Goal: Task Accomplishment & Management: Manage account settings

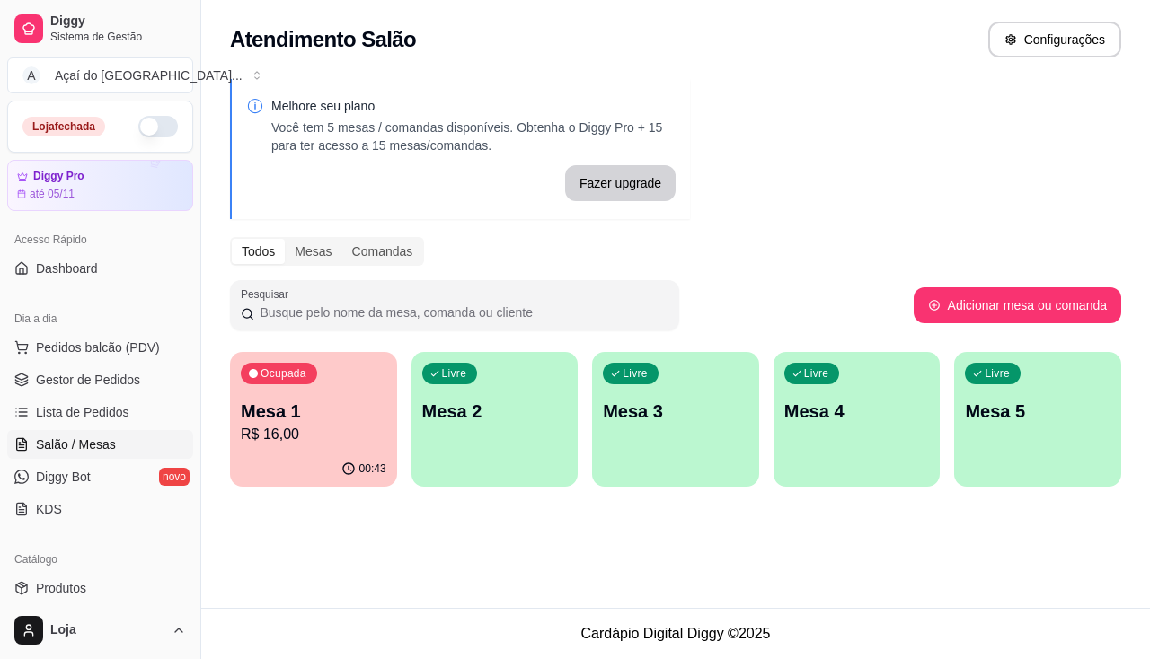
click at [58, 444] on span "Salão / Mesas" at bounding box center [76, 445] width 80 height 18
click at [454, 423] on p "Mesa 2" at bounding box center [495, 411] width 146 height 25
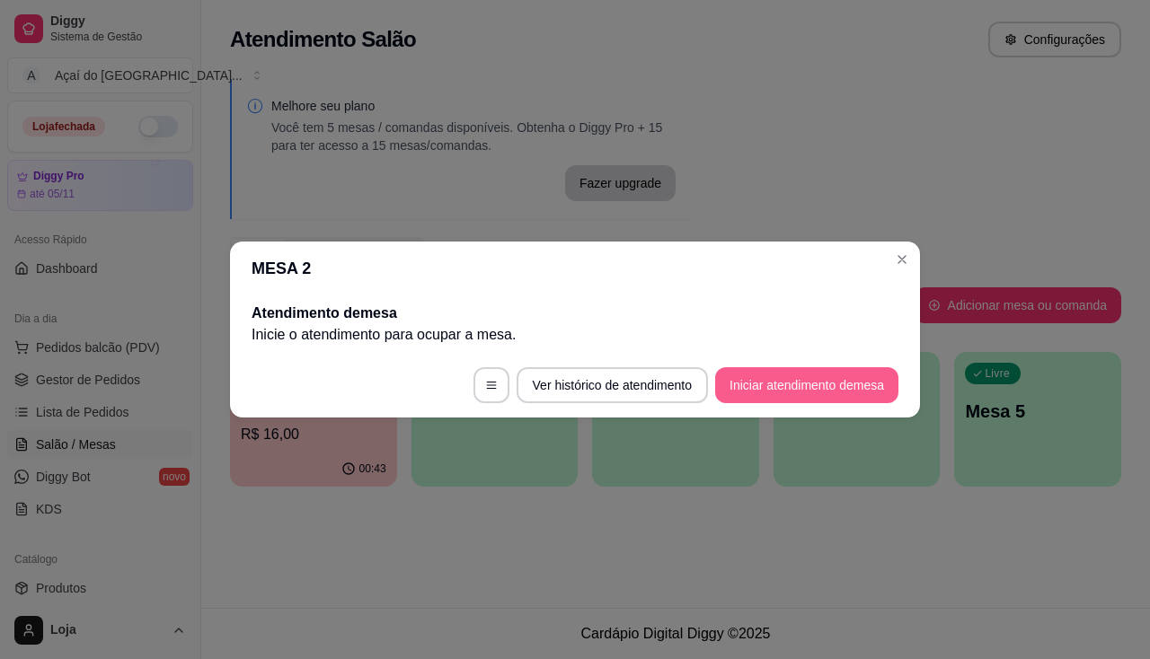
click at [817, 381] on button "Iniciar atendimento de mesa" at bounding box center [806, 385] width 183 height 36
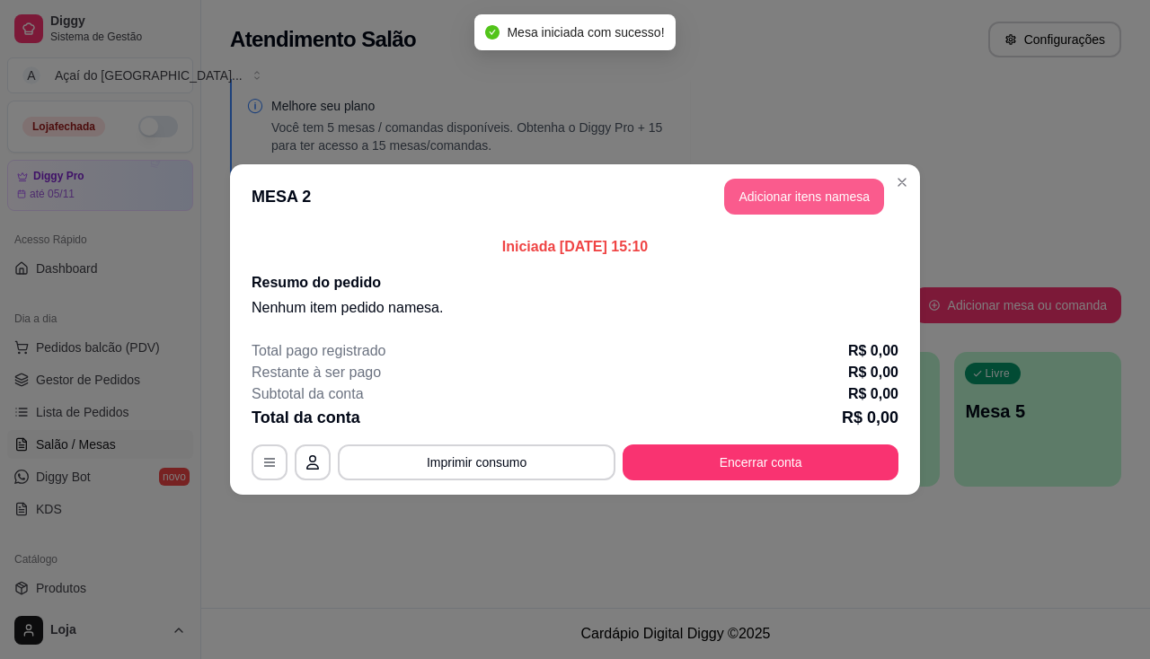
click at [808, 190] on button "Adicionar itens na mesa" at bounding box center [804, 197] width 160 height 36
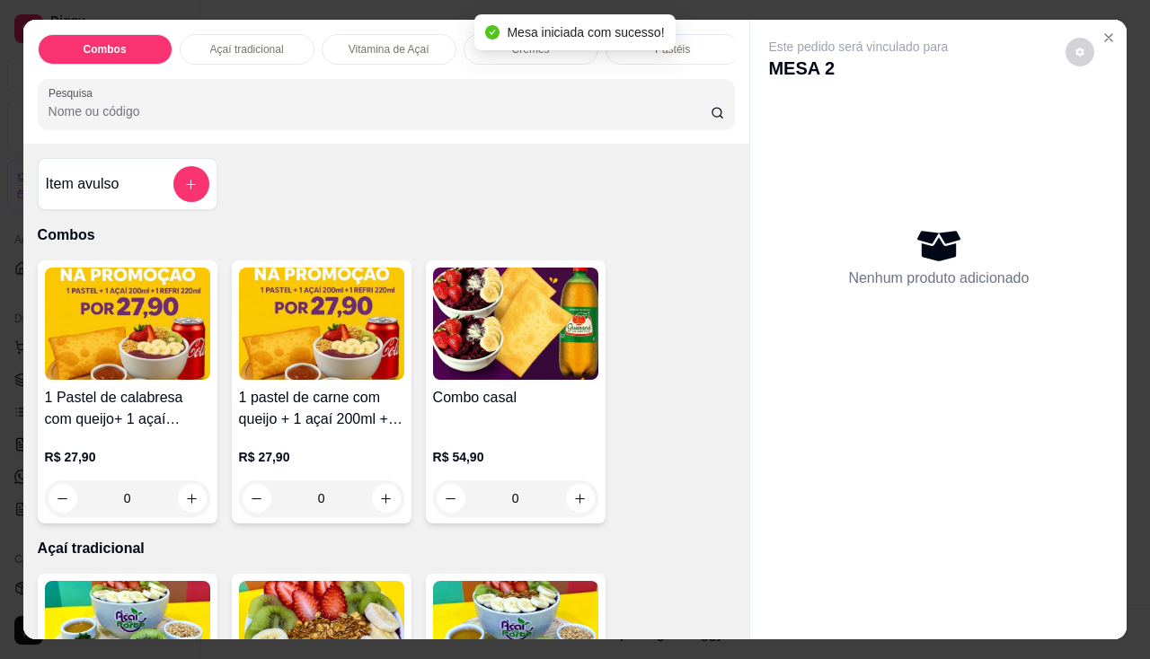
scroll to position [180, 0]
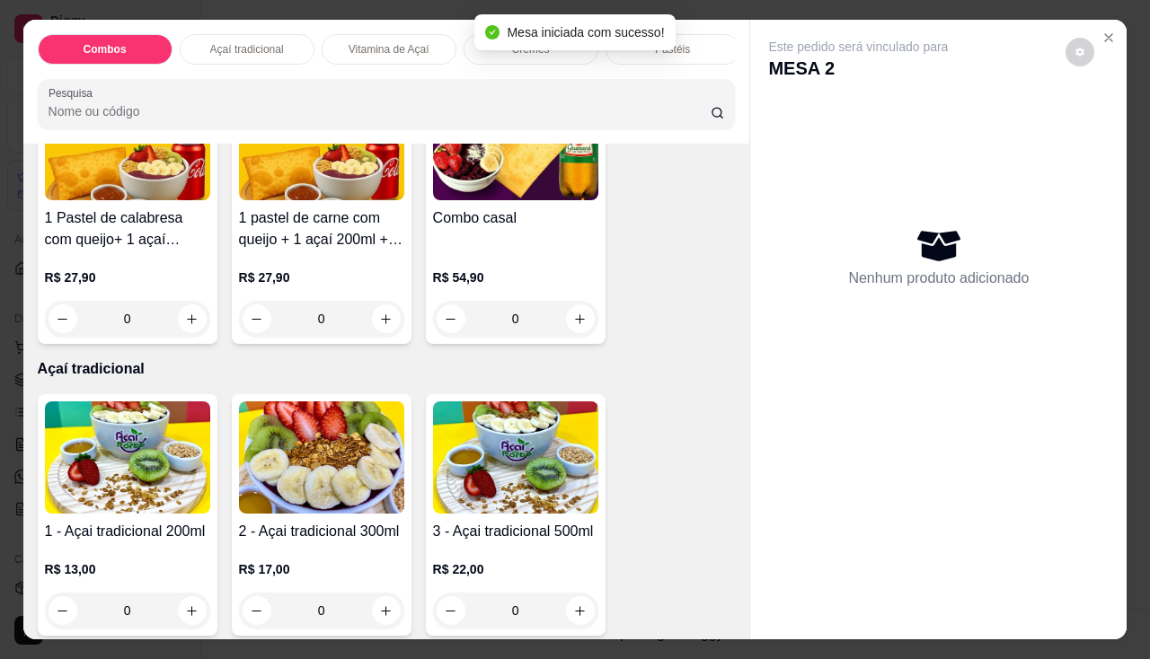
click at [93, 452] on img at bounding box center [127, 458] width 165 height 112
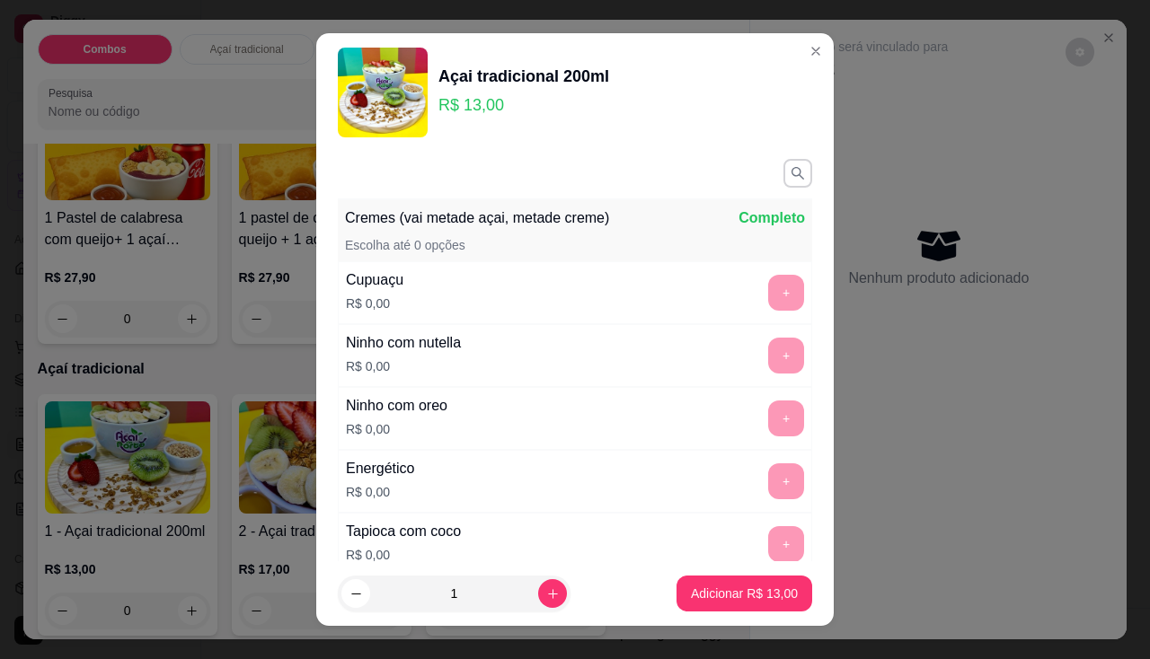
scroll to position [269, 0]
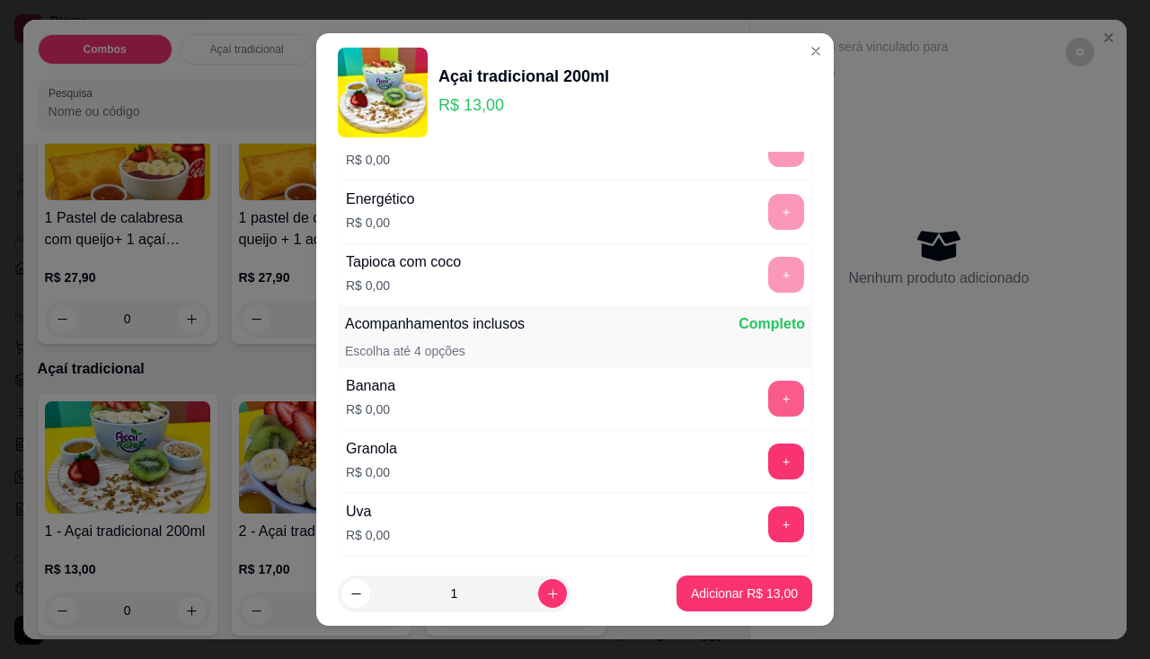
click at [768, 393] on button "+" at bounding box center [786, 399] width 36 height 36
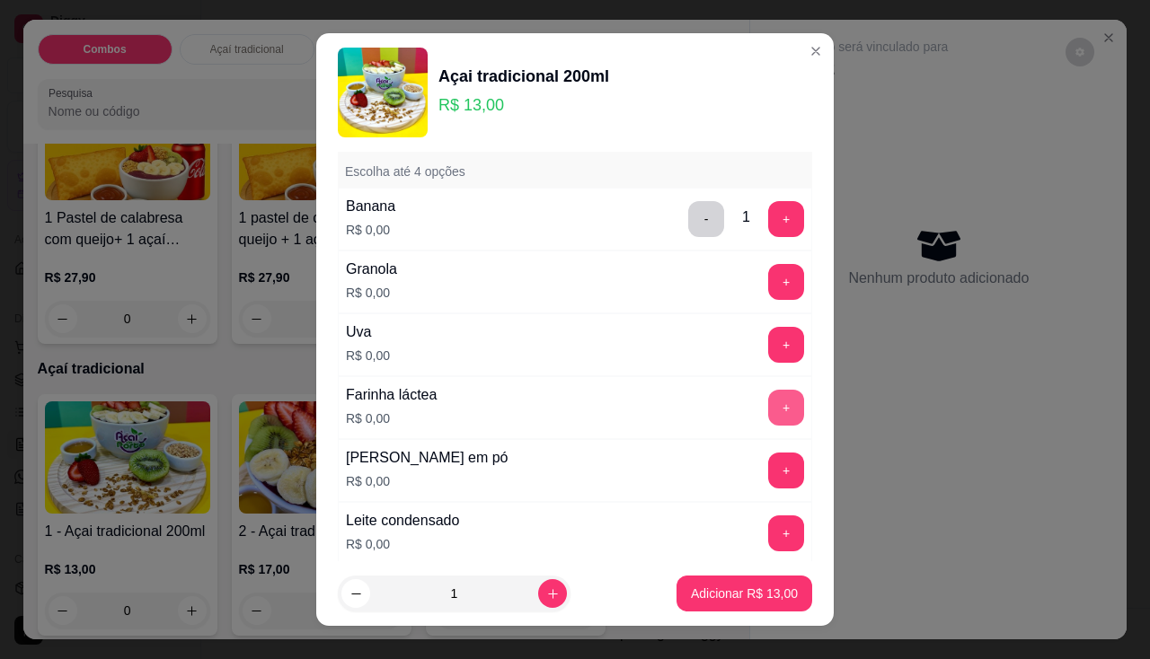
scroll to position [539, 0]
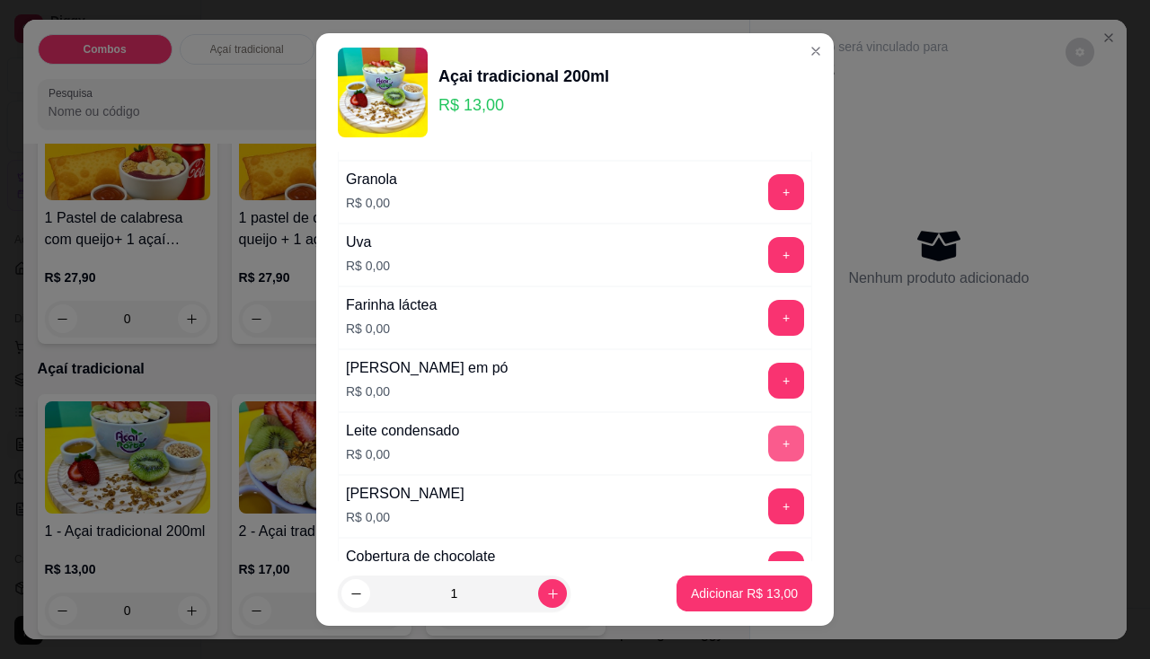
click at [768, 433] on button "+" at bounding box center [786, 444] width 36 height 36
click at [768, 374] on button "+" at bounding box center [786, 381] width 36 height 36
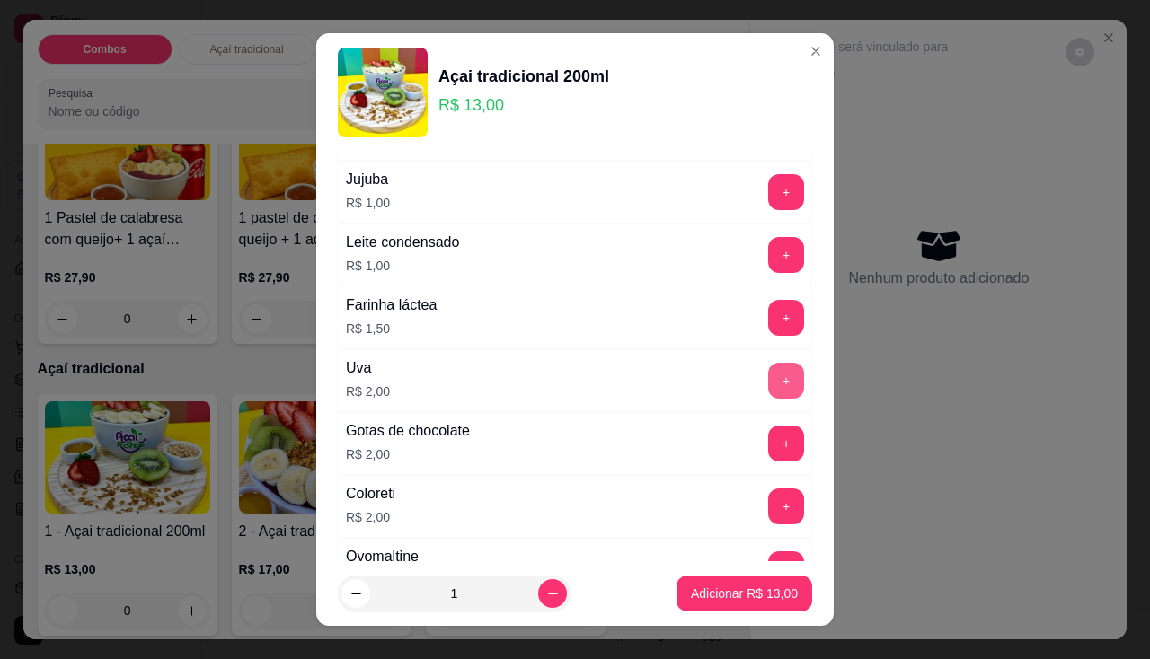
scroll to position [1347, 0]
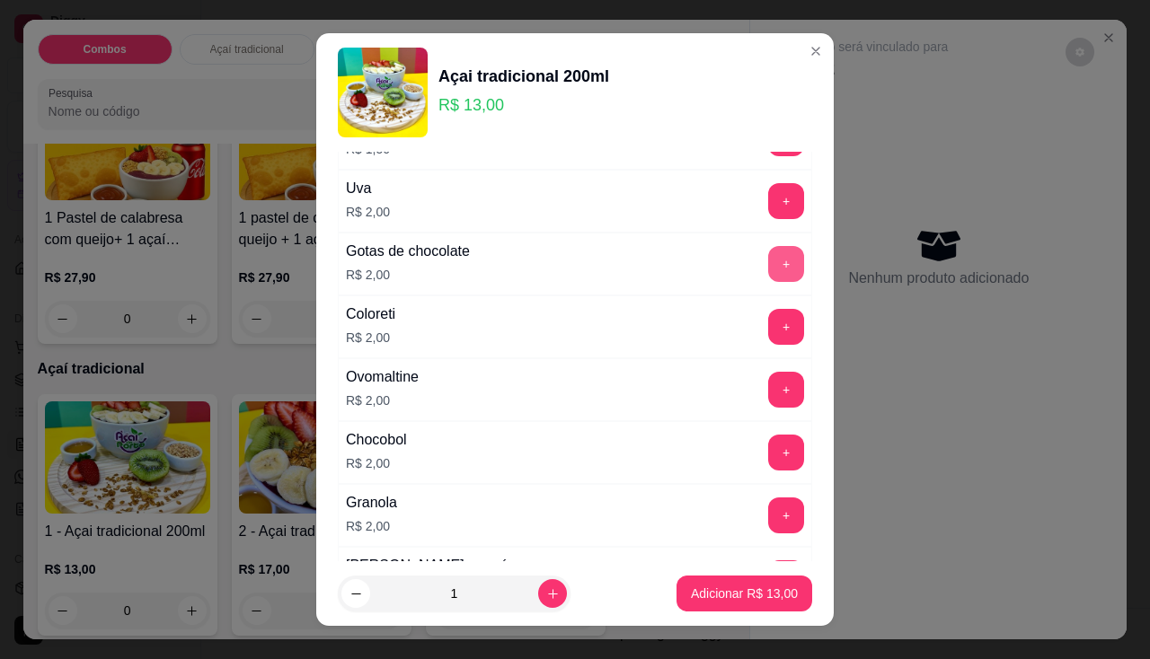
click at [768, 263] on button "+" at bounding box center [786, 264] width 36 height 36
click at [769, 389] on button "+" at bounding box center [786, 389] width 35 height 35
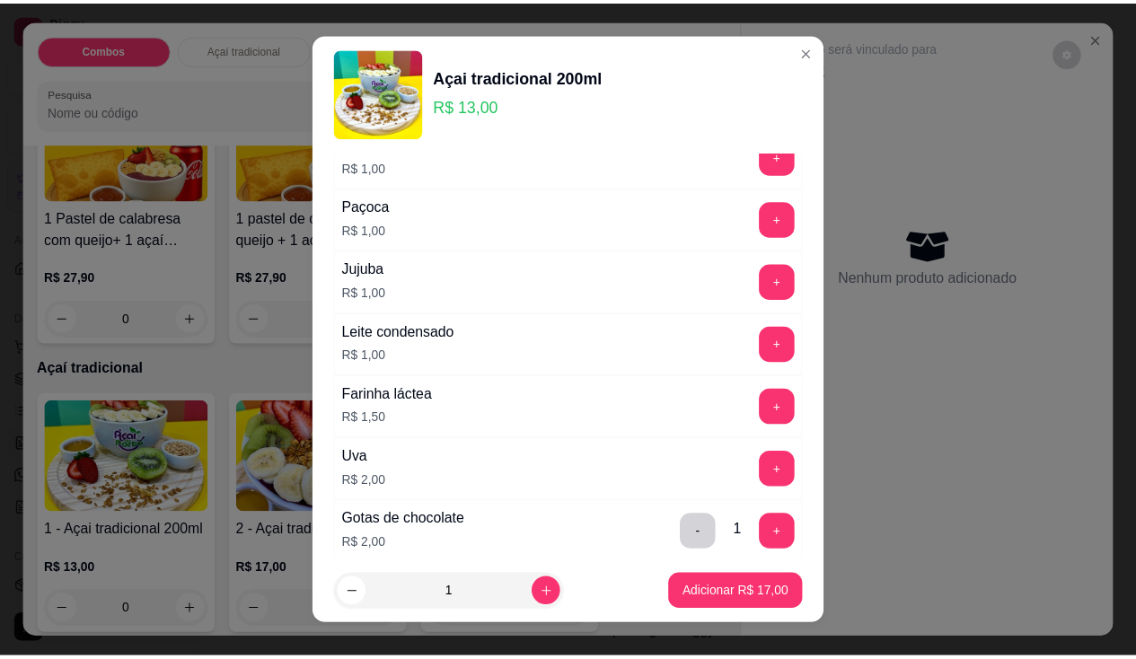
scroll to position [898, 0]
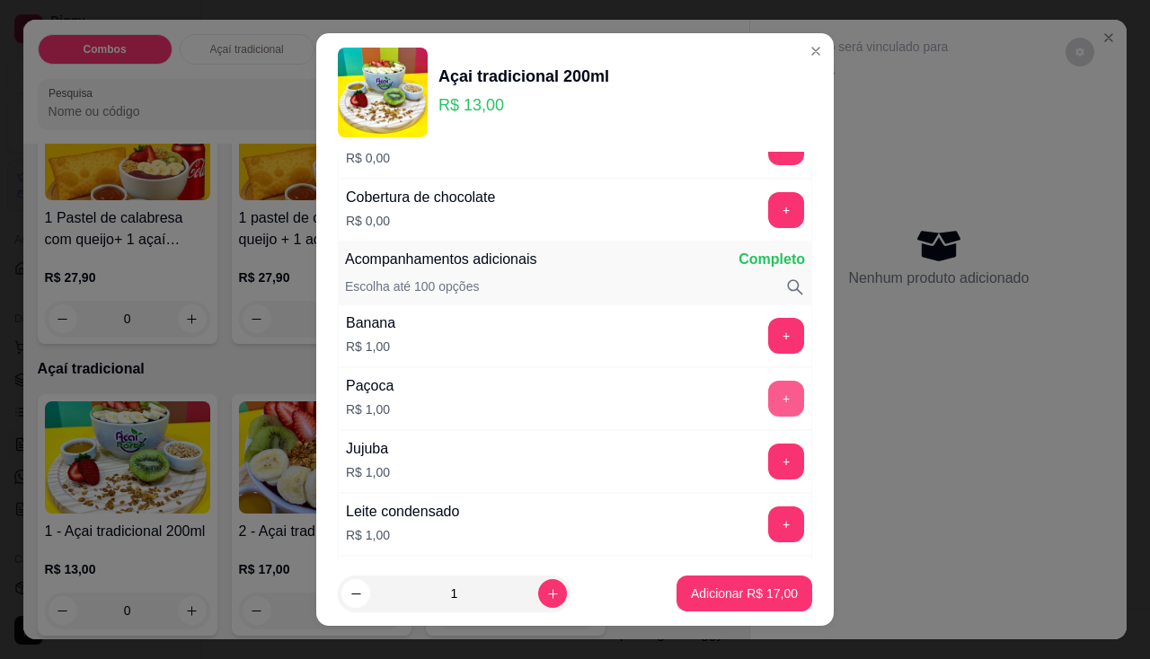
click at [768, 393] on button "+" at bounding box center [786, 399] width 36 height 36
click at [755, 569] on footer "1 Adicionar R$ 18,00" at bounding box center [574, 593] width 517 height 65
click at [755, 591] on p "Adicionar R$ 18,00" at bounding box center [744, 594] width 107 height 18
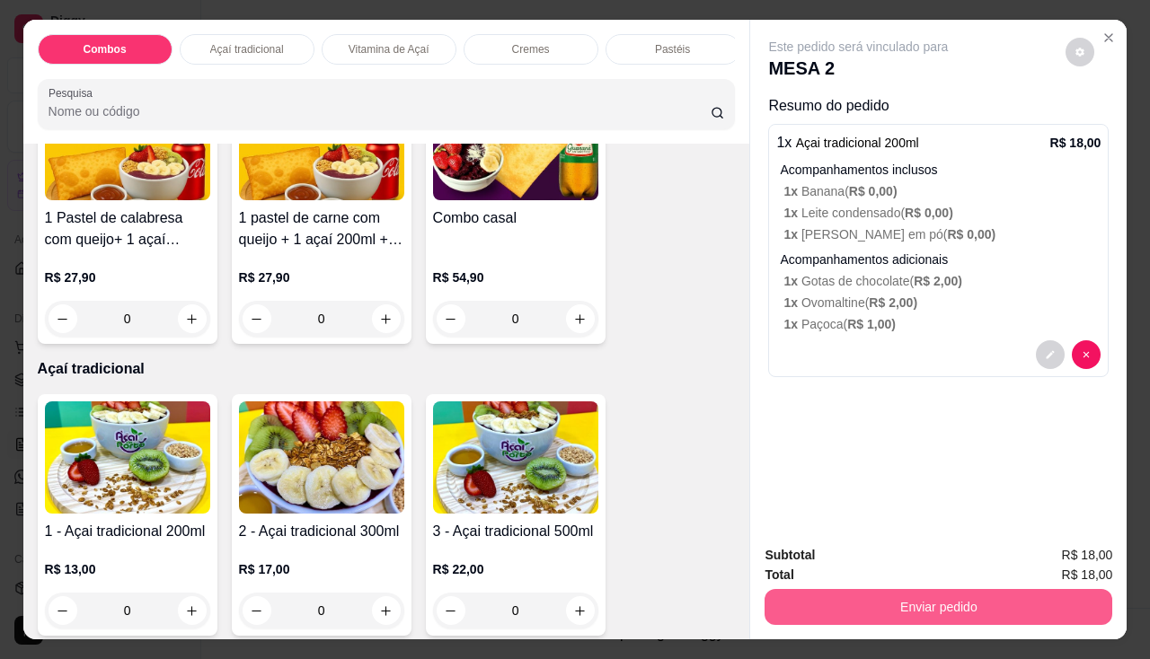
click at [838, 589] on button "Enviar pedido" at bounding box center [938, 607] width 348 height 36
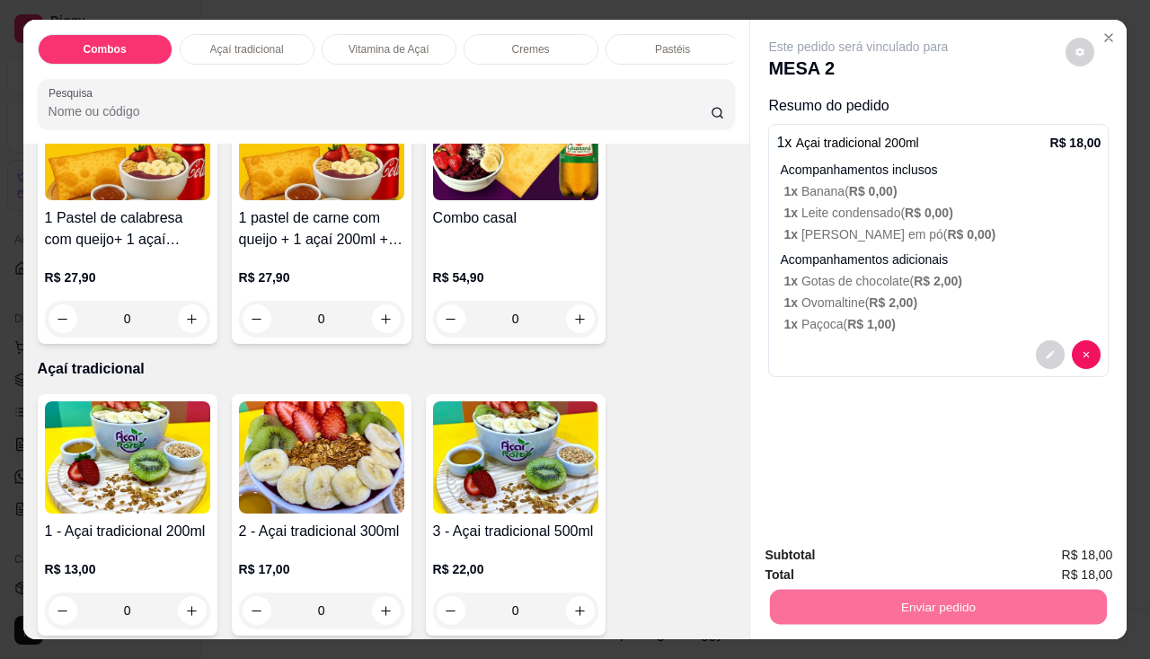
click at [1028, 552] on button "Enviar pedido" at bounding box center [1066, 556] width 99 height 33
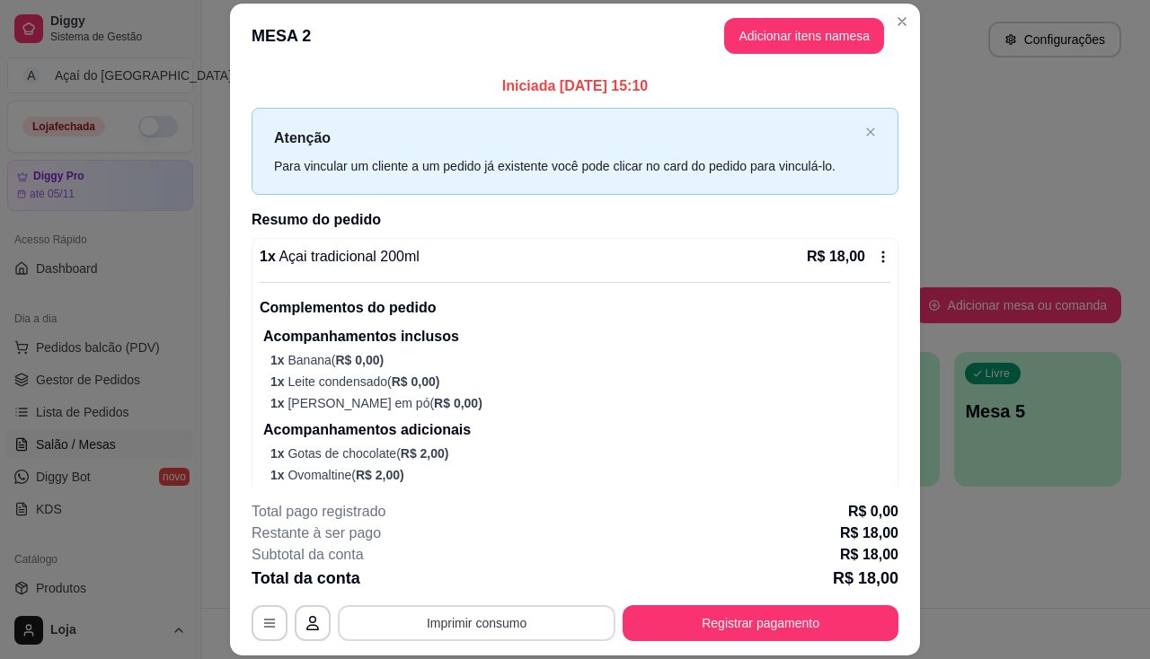
click at [497, 619] on button "Imprimir consumo" at bounding box center [477, 623] width 278 height 36
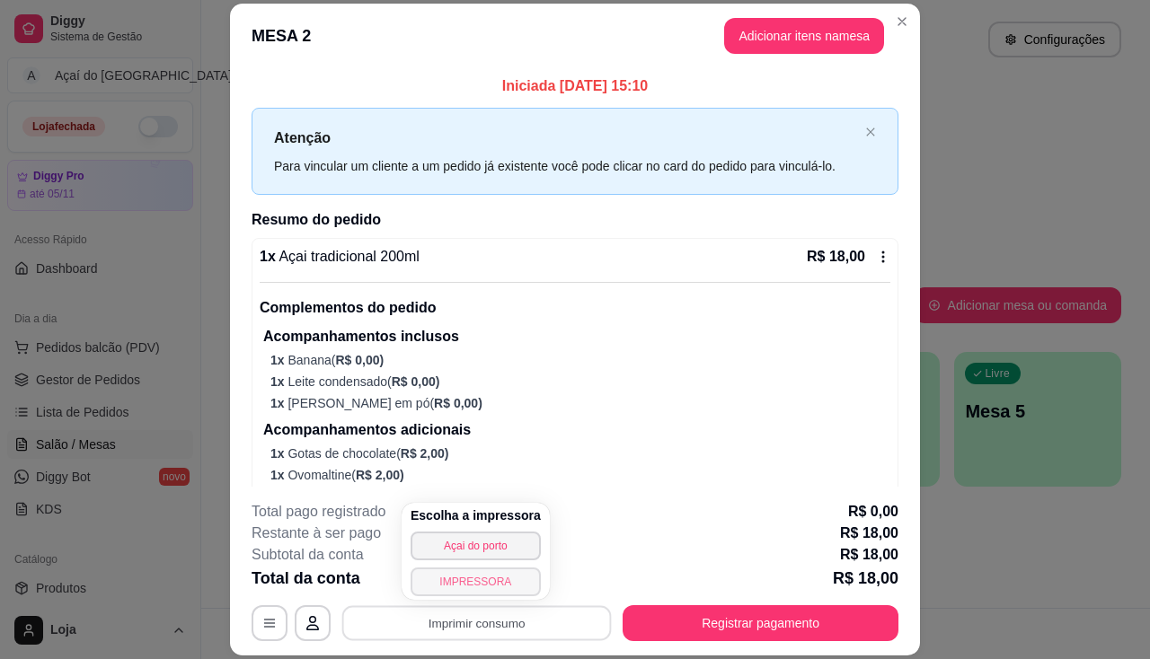
click at [496, 582] on button "IMPRESSORA" at bounding box center [476, 582] width 130 height 29
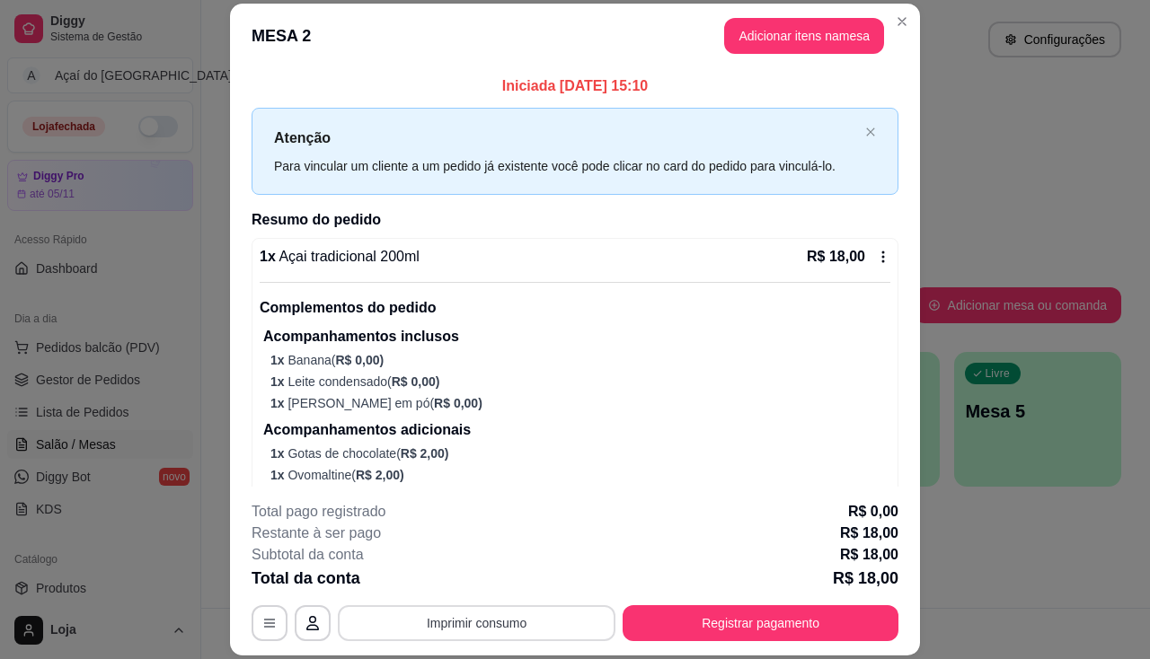
click at [473, 630] on button "Imprimir consumo" at bounding box center [477, 623] width 278 height 36
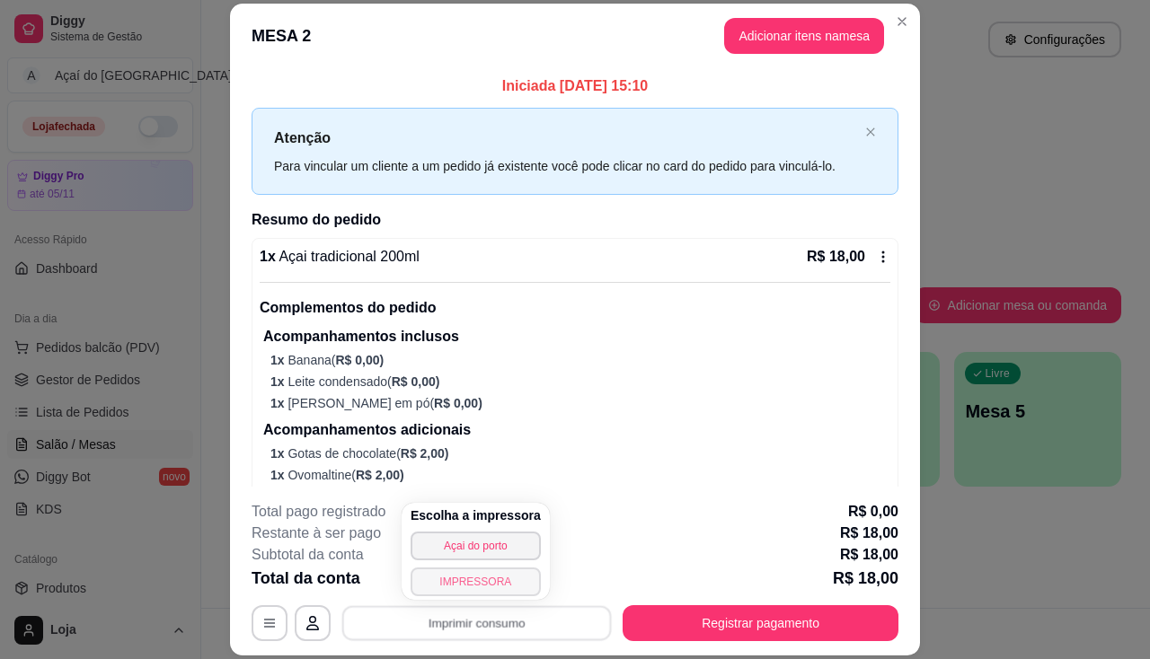
click at [479, 584] on button "IMPRESSORA" at bounding box center [476, 582] width 130 height 29
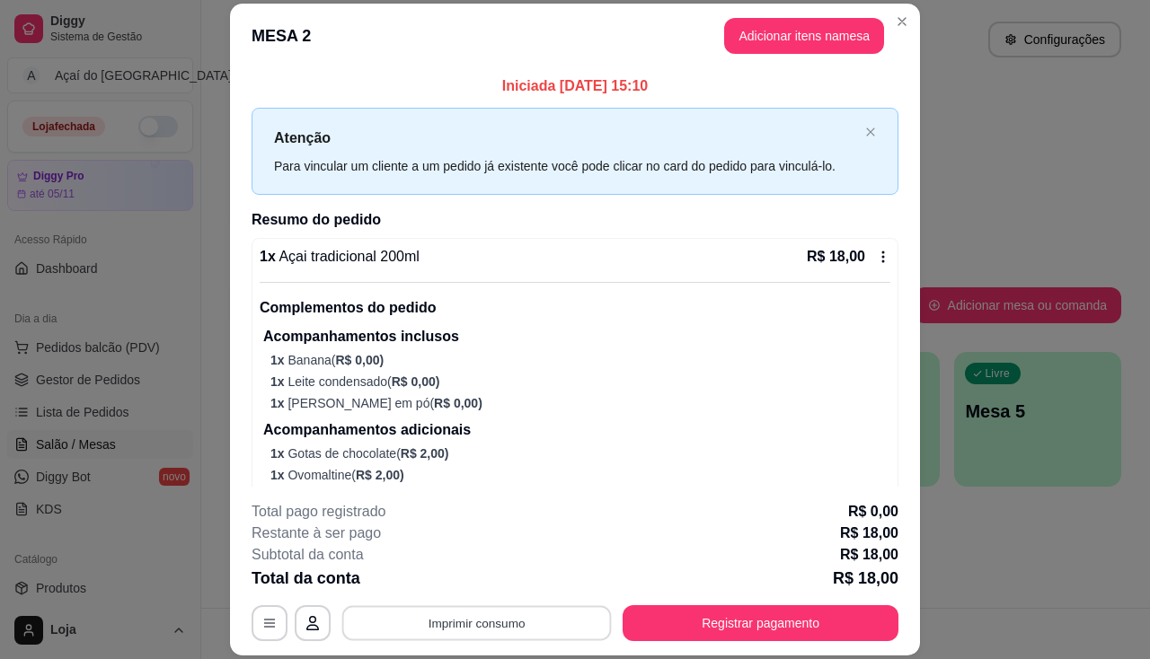
click at [499, 622] on button "Imprimir consumo" at bounding box center [476, 623] width 269 height 35
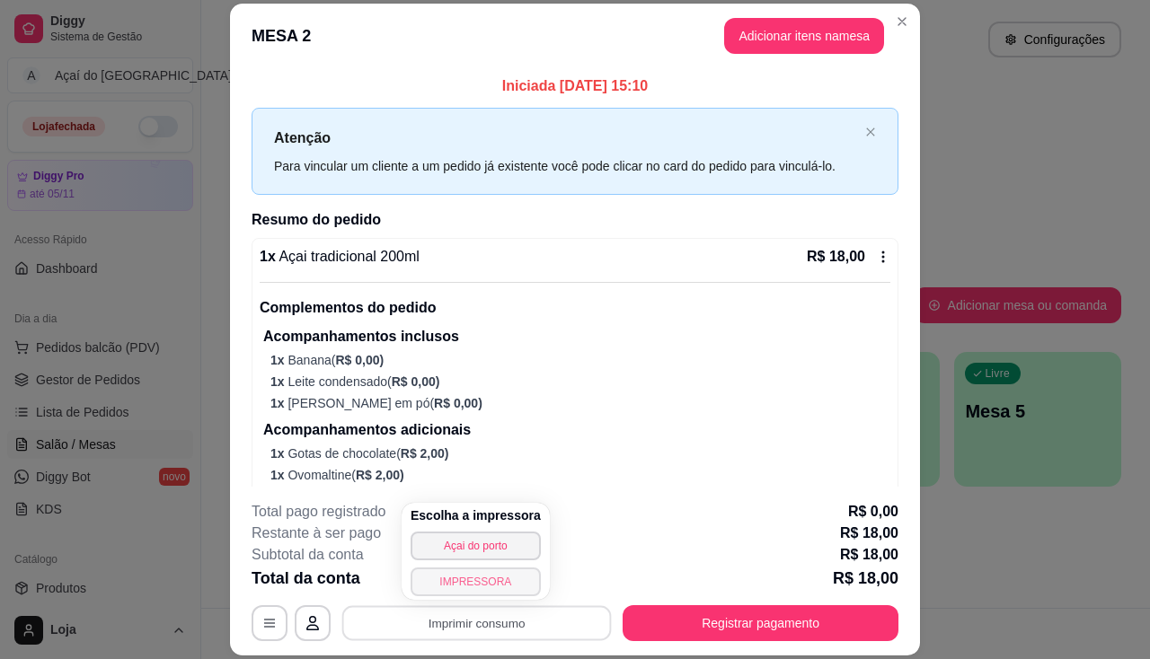
click at [499, 589] on button "IMPRESSORA" at bounding box center [476, 582] width 130 height 29
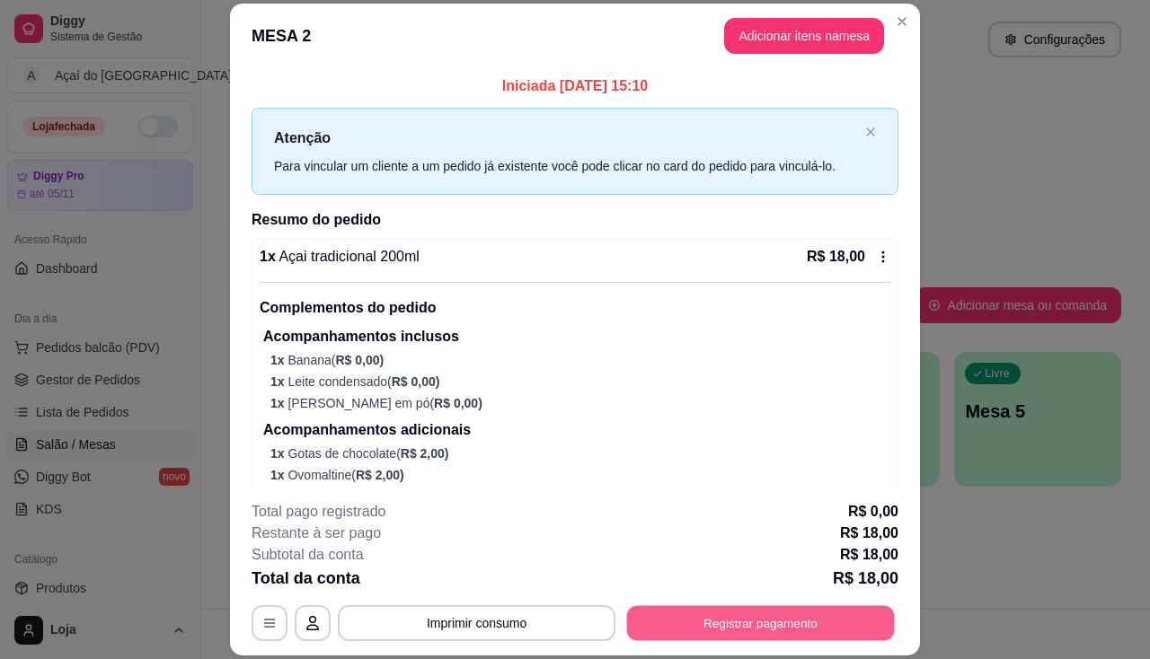
click at [704, 622] on button "Registrar pagamento" at bounding box center [761, 623] width 268 height 35
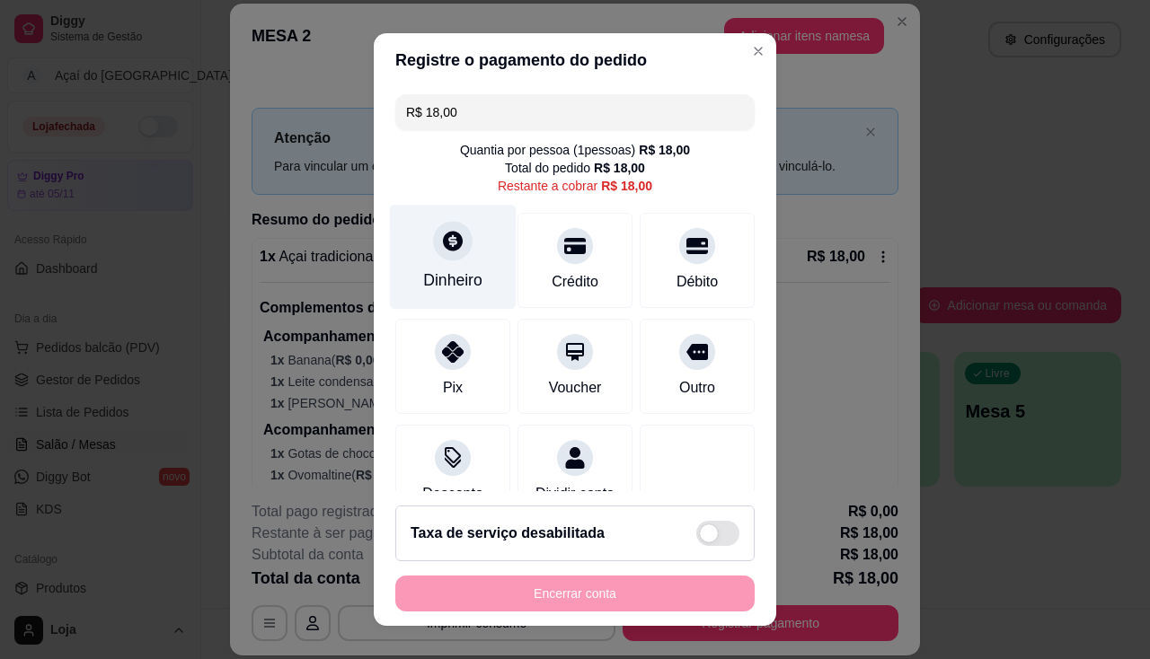
click at [442, 288] on div "Dinheiro" at bounding box center [452, 280] width 59 height 23
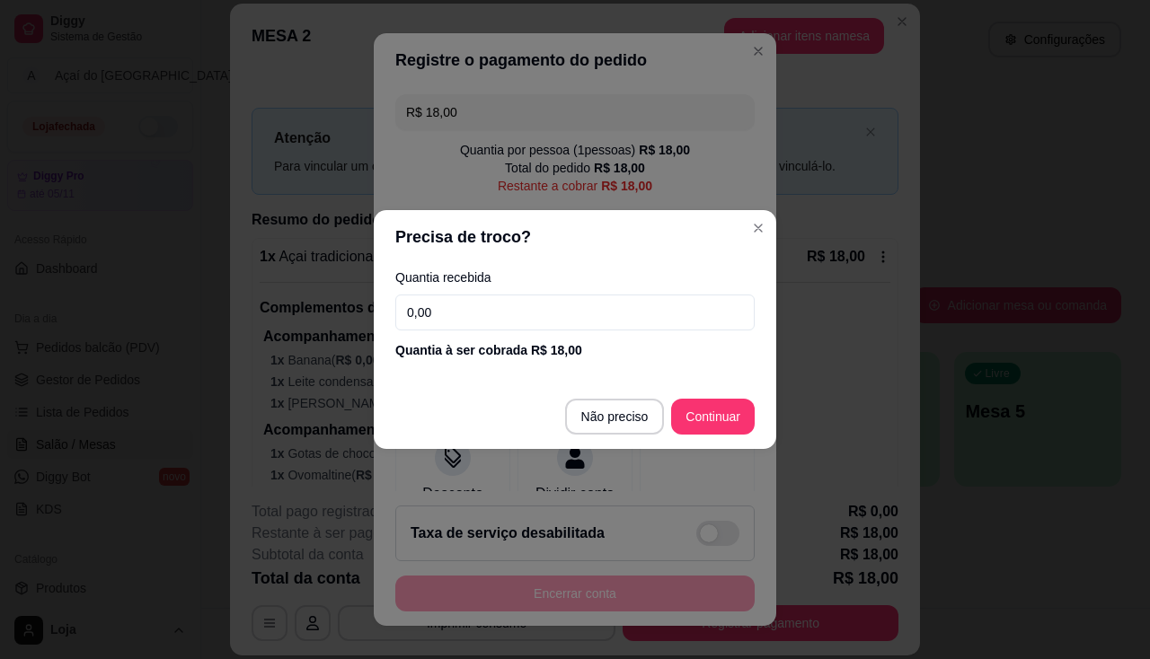
click at [460, 317] on input "0,00" at bounding box center [574, 313] width 359 height 36
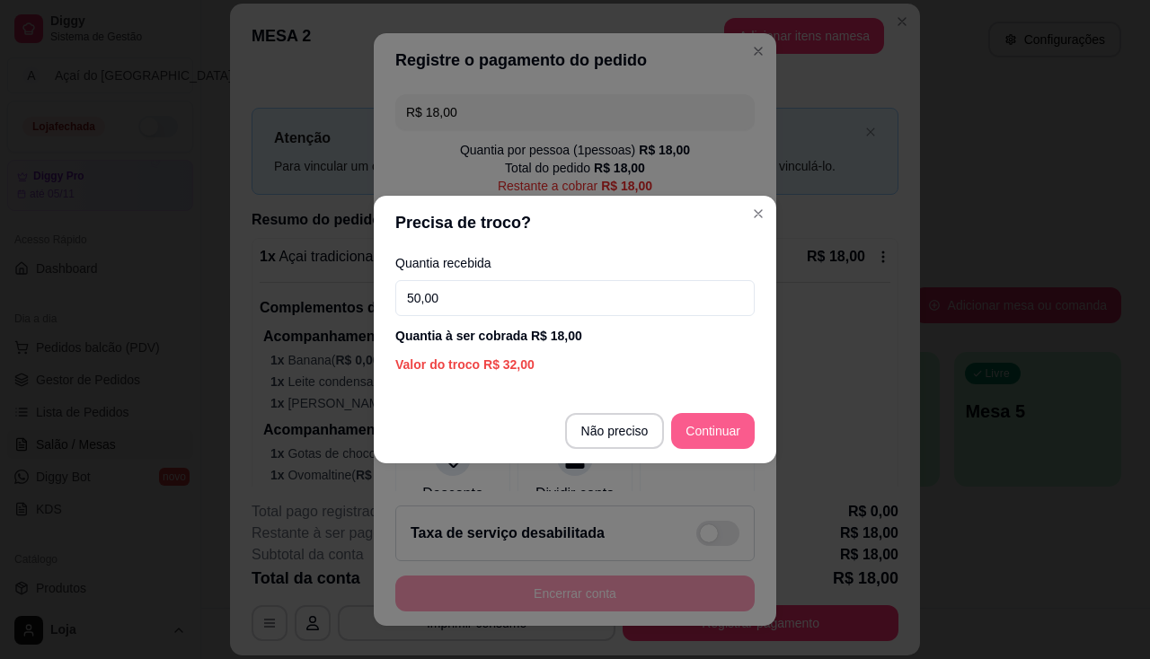
type input "50,00"
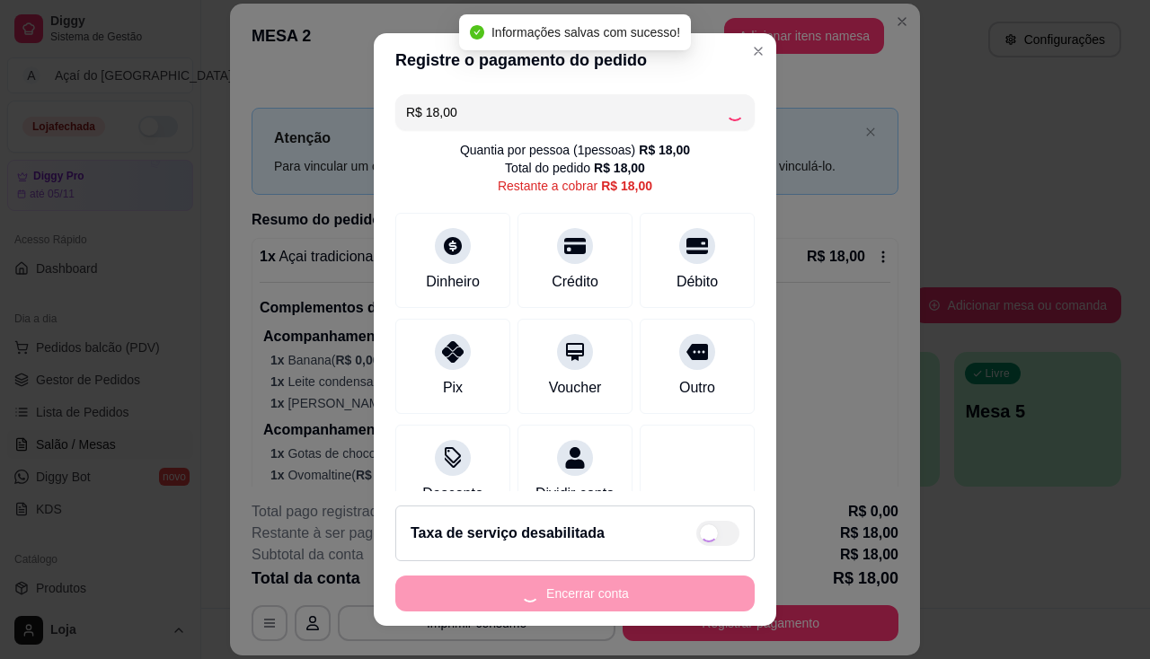
type input "R$ 0,00"
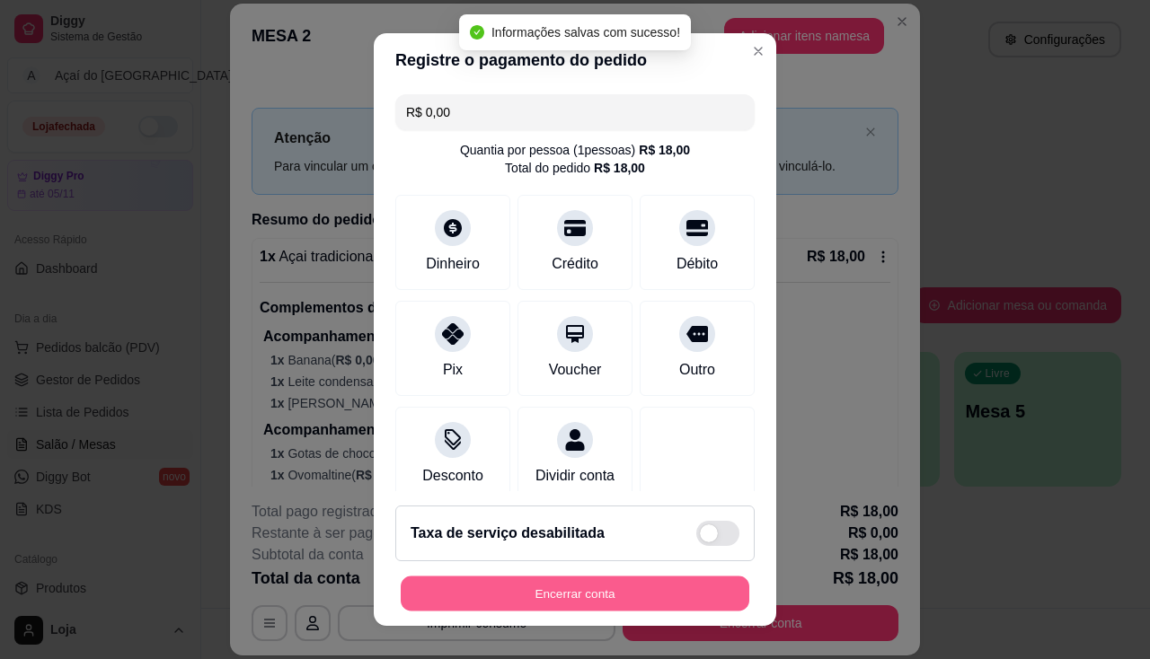
click at [667, 588] on button "Encerrar conta" at bounding box center [575, 594] width 349 height 35
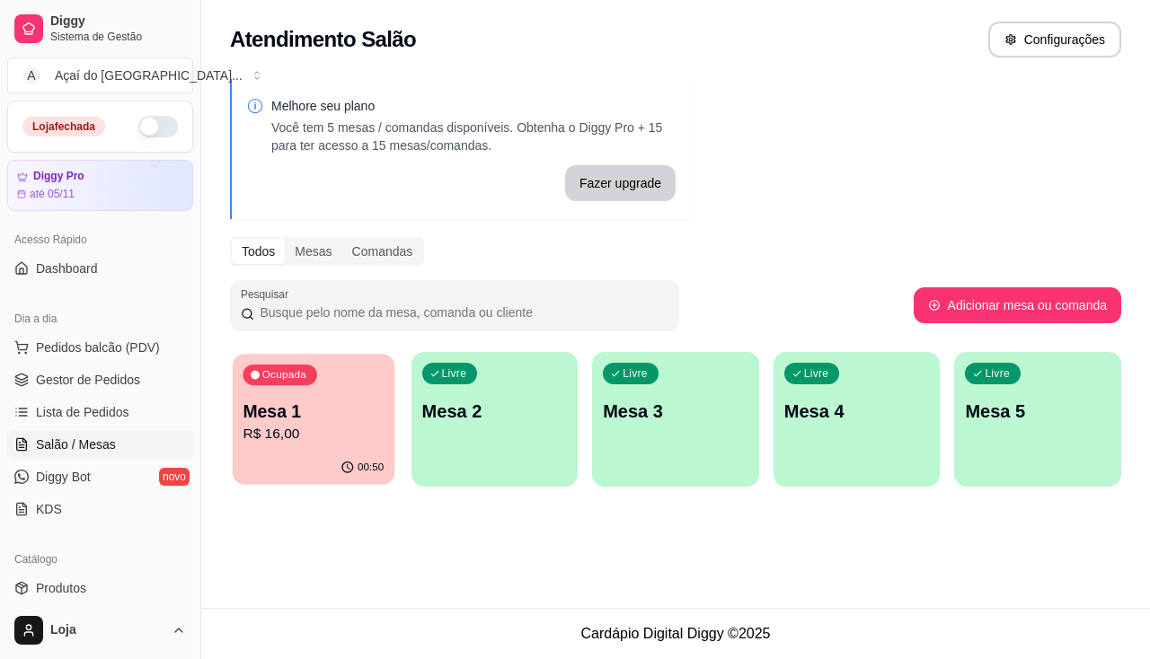
click at [331, 452] on div "00:50" at bounding box center [314, 468] width 162 height 34
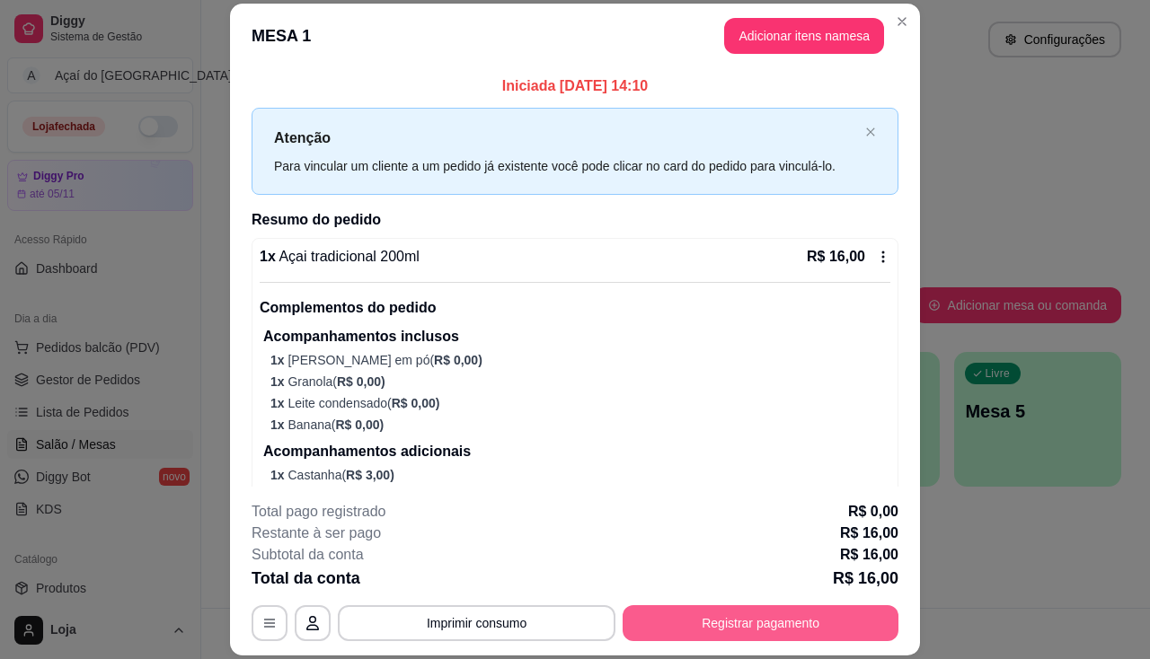
click at [795, 635] on button "Registrar pagamento" at bounding box center [760, 623] width 276 height 36
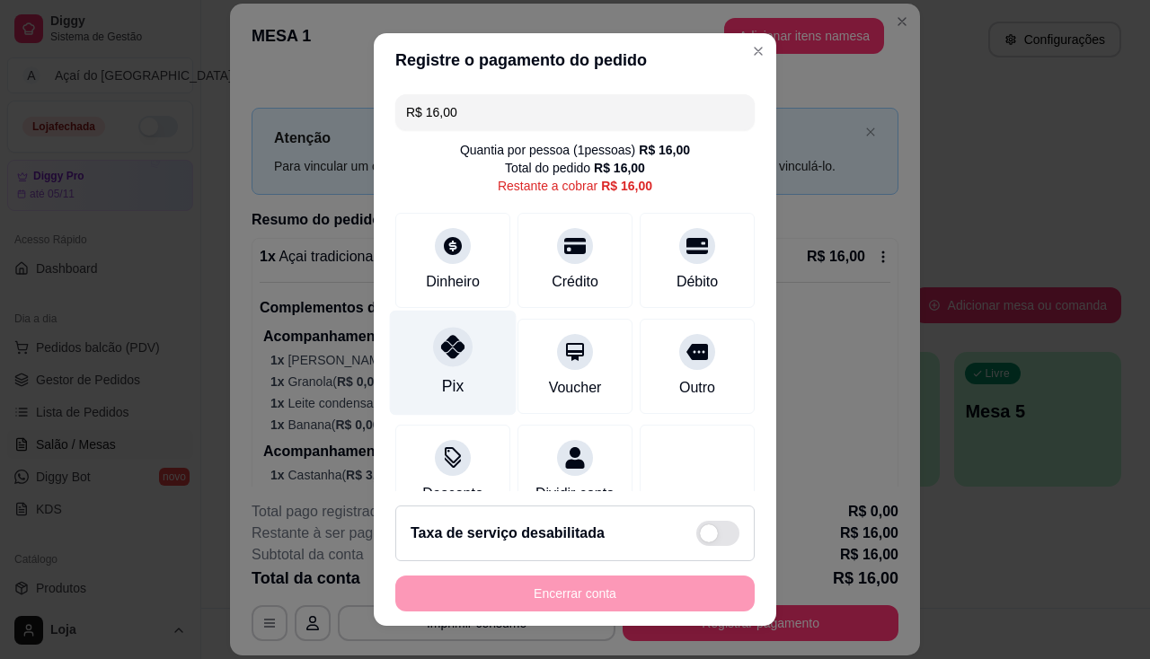
click at [430, 364] on div "Pix" at bounding box center [453, 362] width 127 height 105
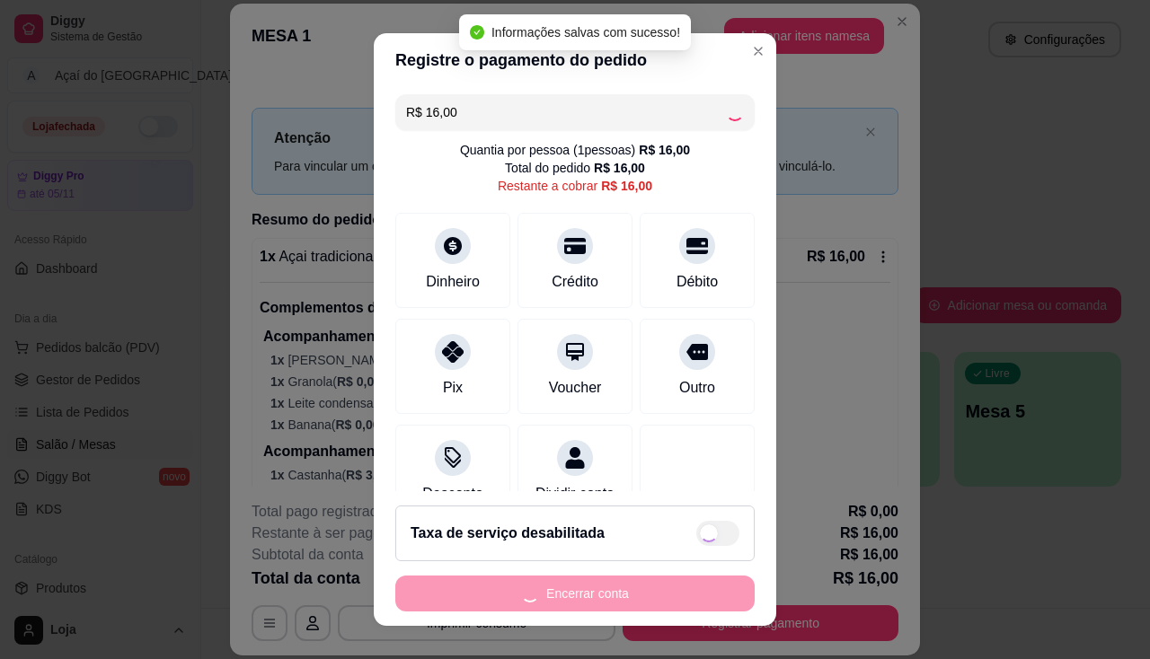
type input "R$ 0,00"
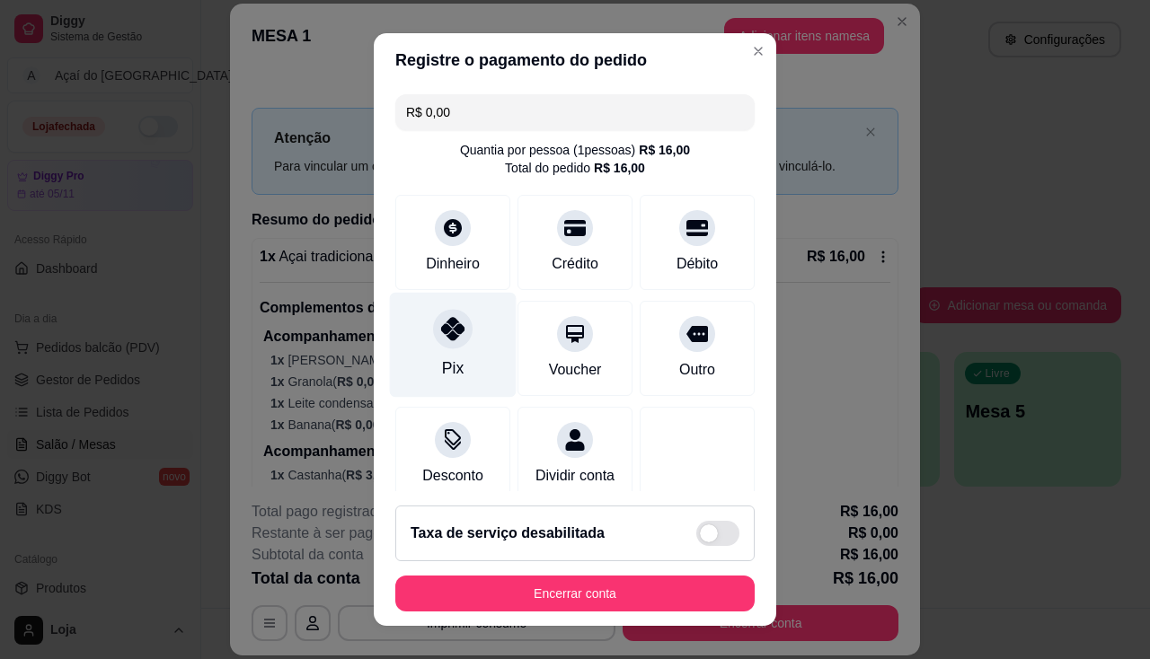
click at [447, 327] on icon at bounding box center [452, 328] width 23 height 23
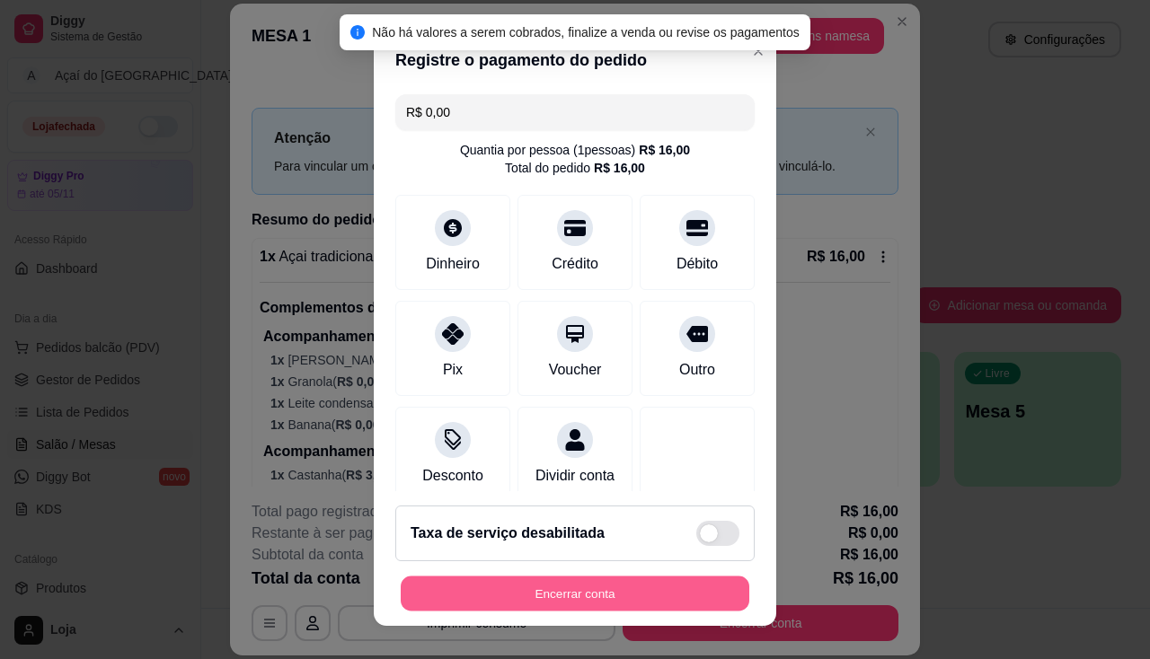
click at [546, 593] on button "Encerrar conta" at bounding box center [575, 594] width 349 height 35
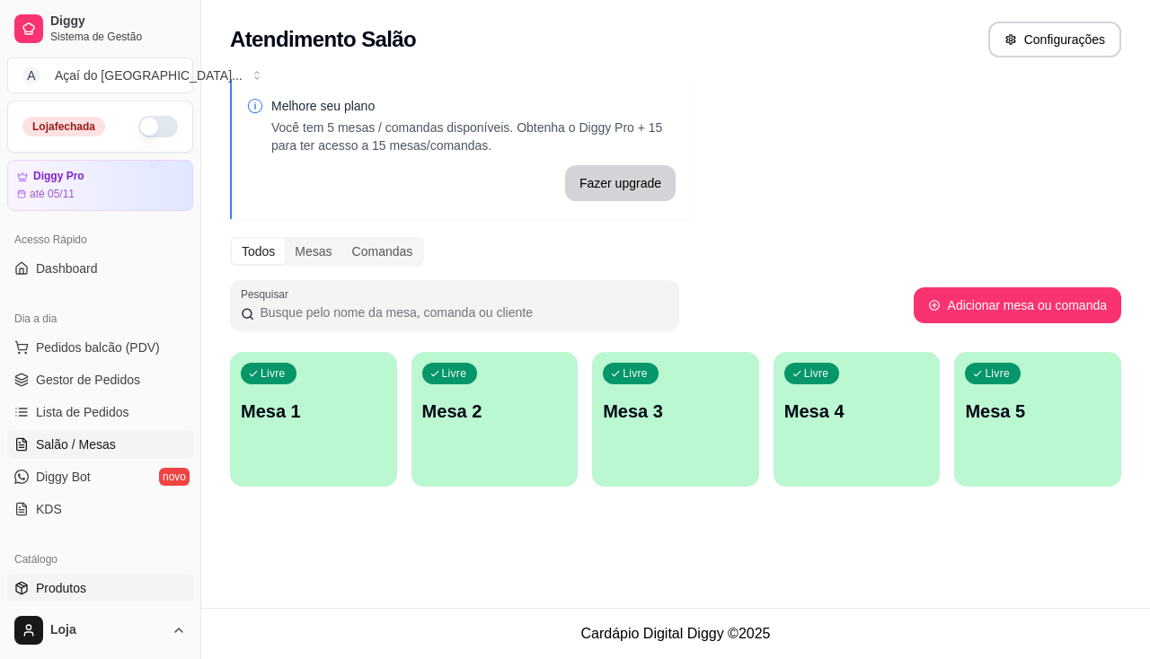
click at [138, 599] on link "Produtos" at bounding box center [100, 588] width 186 height 29
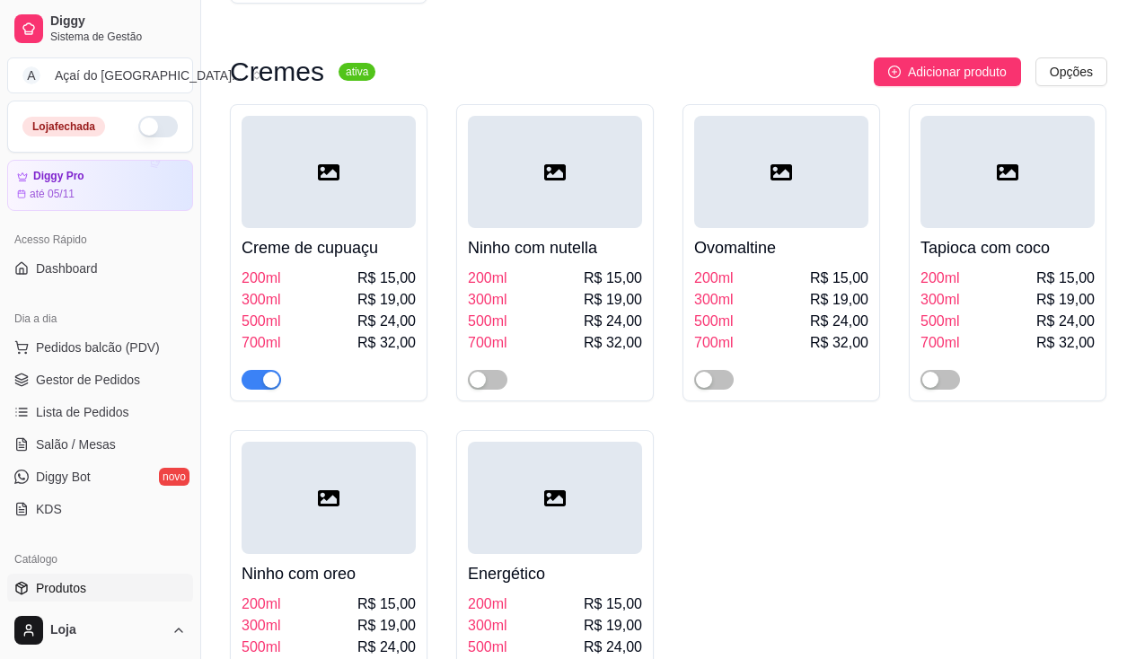
scroll to position [1437, 0]
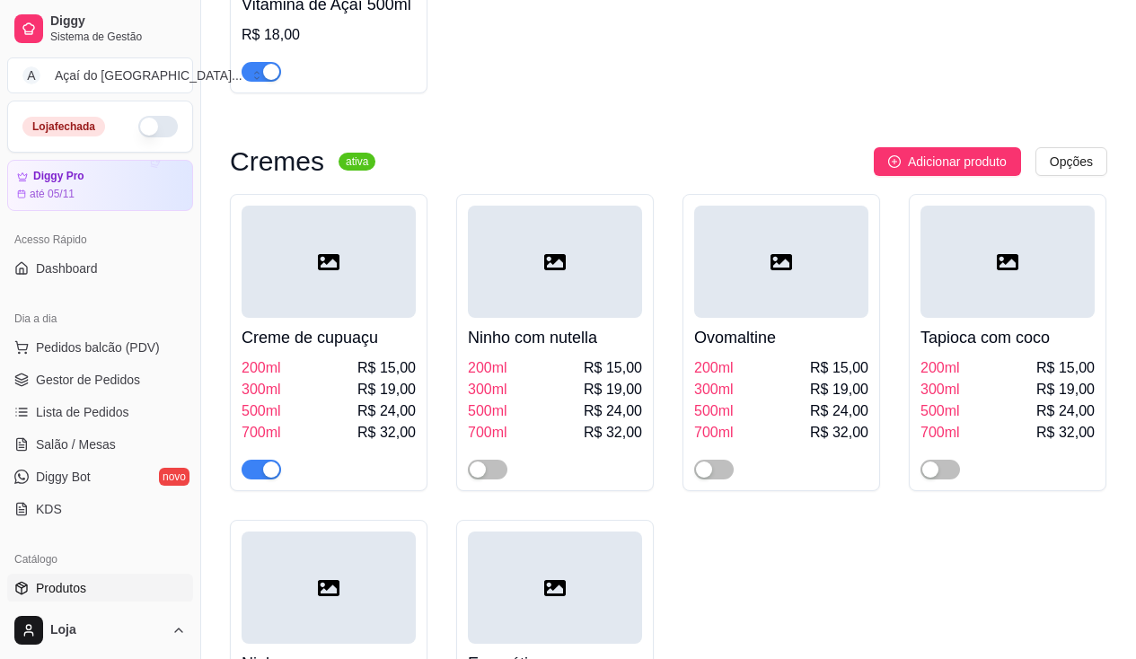
click at [260, 468] on span "button" at bounding box center [262, 470] width 40 height 20
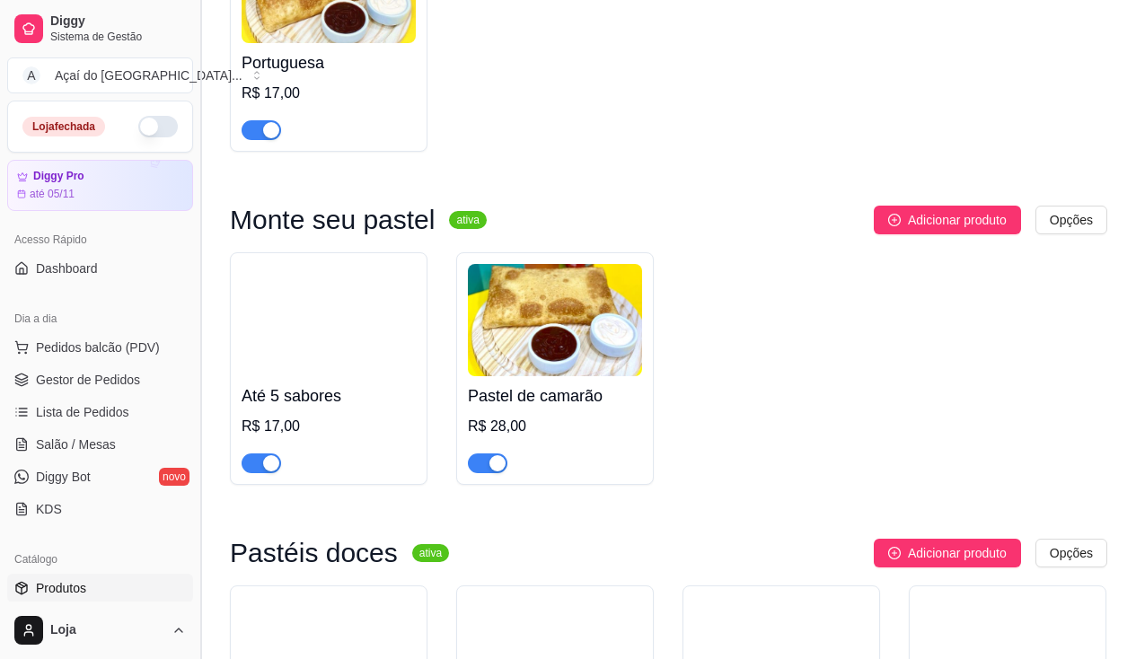
scroll to position [3797, 0]
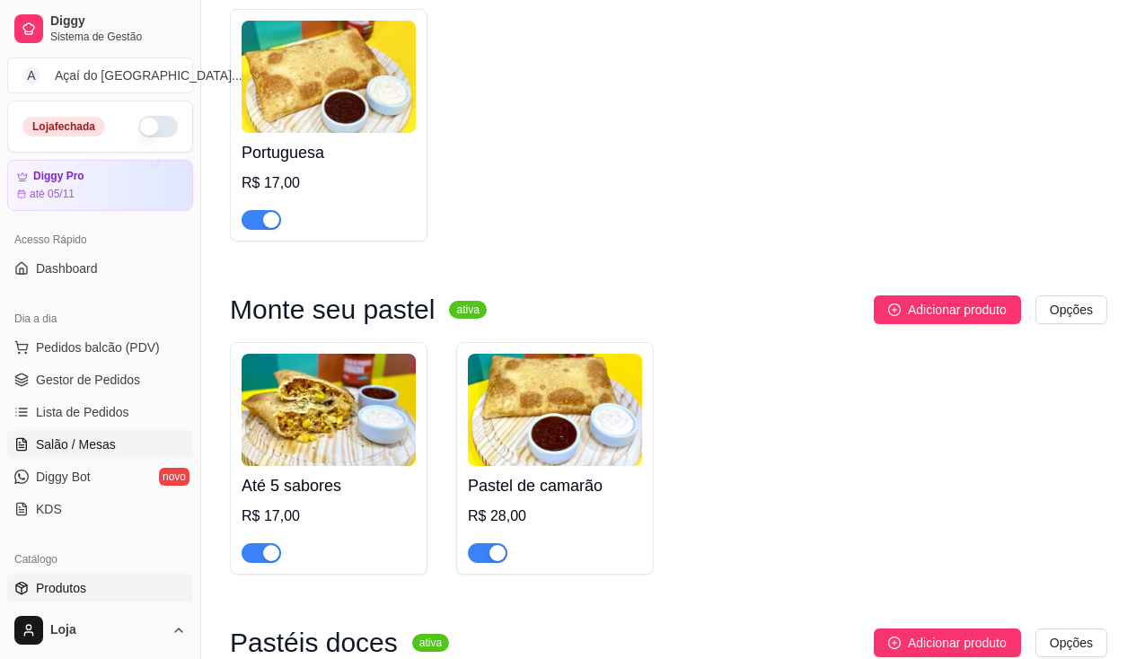
click at [52, 443] on span "Salão / Mesas" at bounding box center [76, 445] width 80 height 18
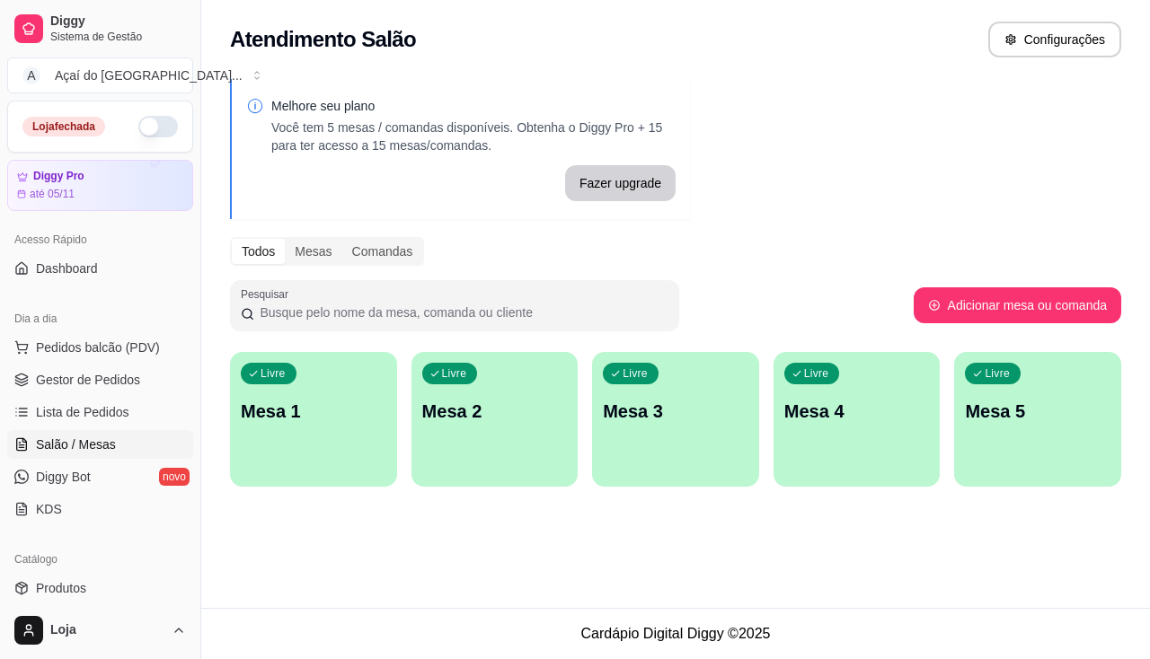
click at [139, 134] on button "button" at bounding box center [158, 127] width 40 height 22
